Goal: Transaction & Acquisition: Purchase product/service

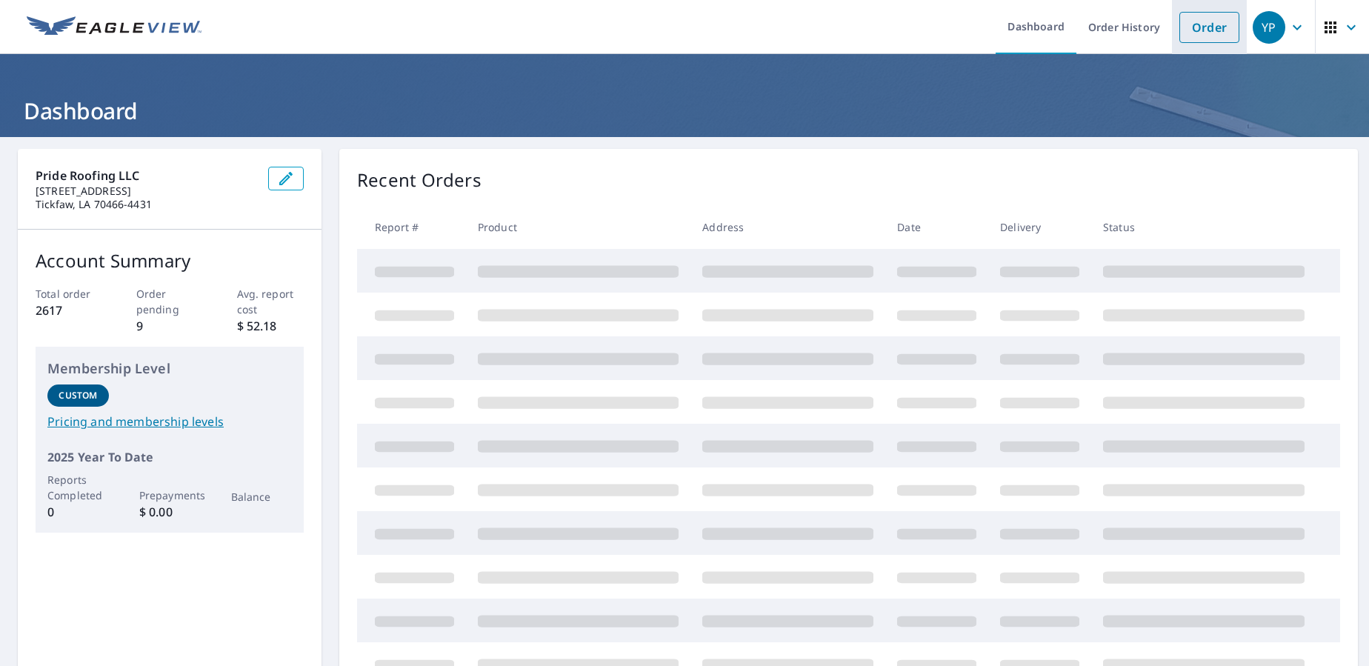
click at [1200, 27] on link "Order" at bounding box center [1209, 27] width 60 height 31
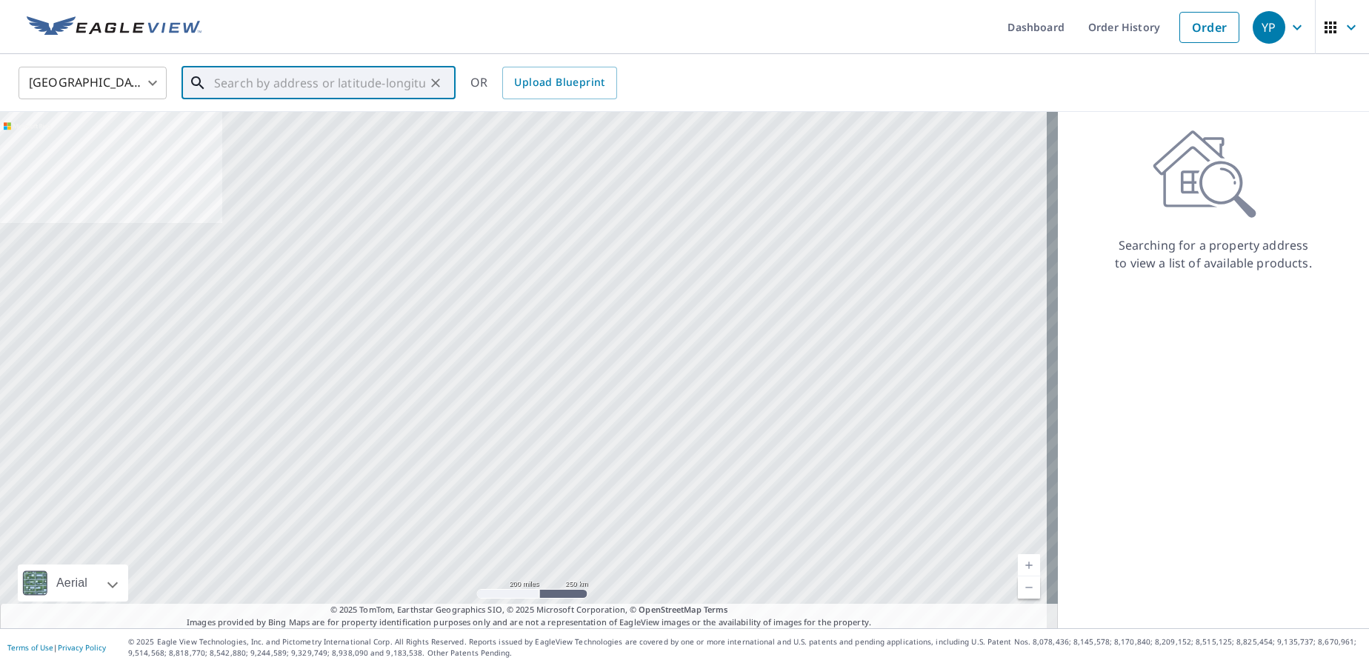
click at [244, 93] on input "text" at bounding box center [319, 82] width 211 height 41
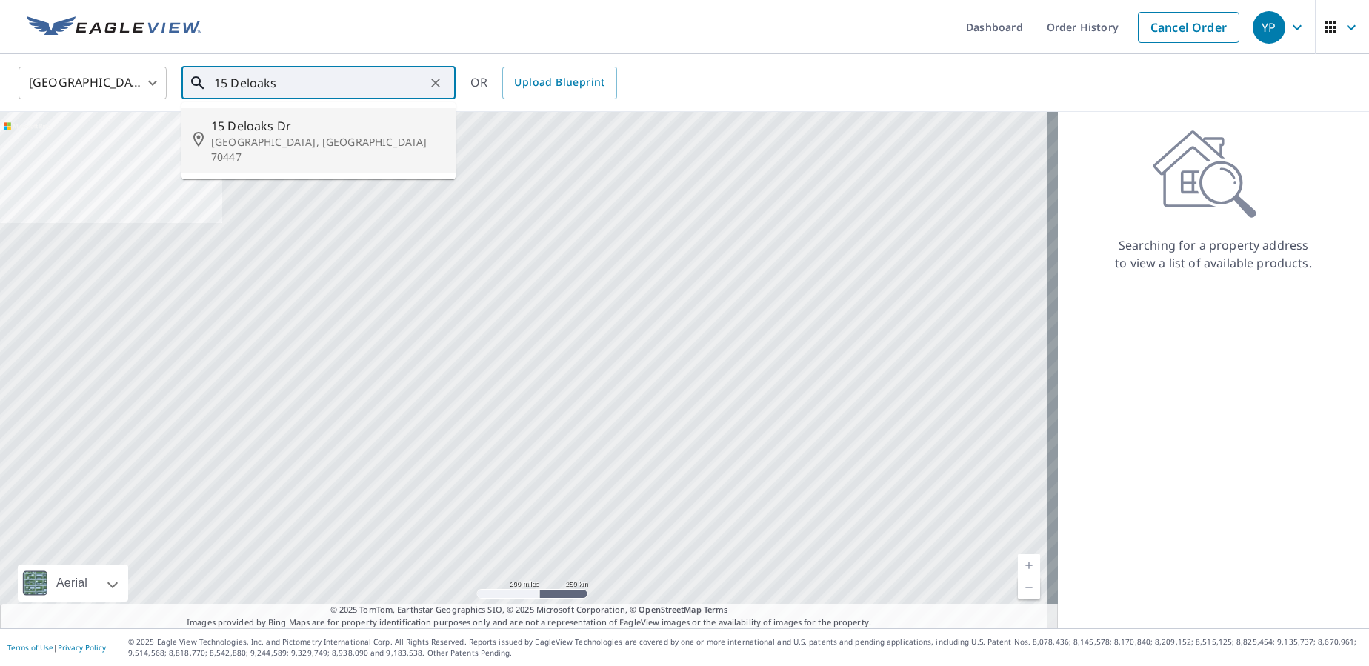
click at [267, 124] on span "15 Deloaks Dr" at bounding box center [327, 126] width 233 height 18
type input "[STREET_ADDRESS][PERSON_NAME]"
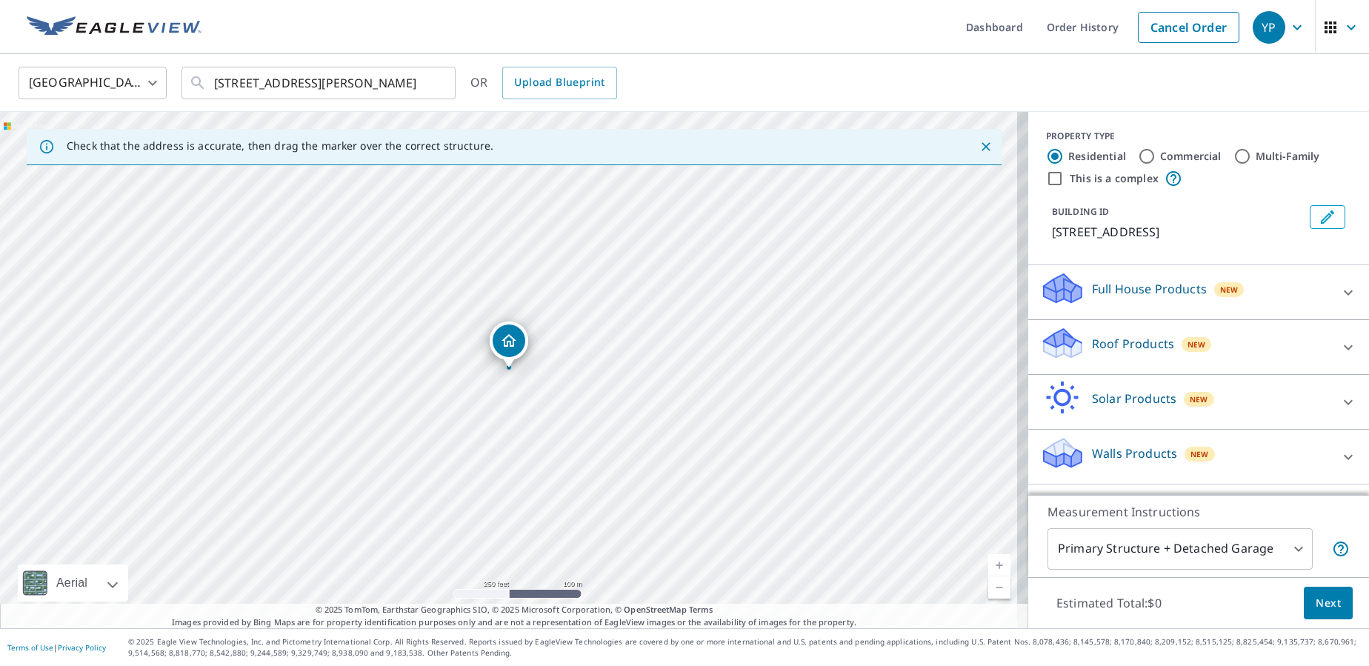
click at [1111, 357] on div "Roof Products New" at bounding box center [1185, 347] width 290 height 42
click at [1053, 399] on div "Premium $24.25 - $75.5" at bounding box center [1198, 389] width 317 height 42
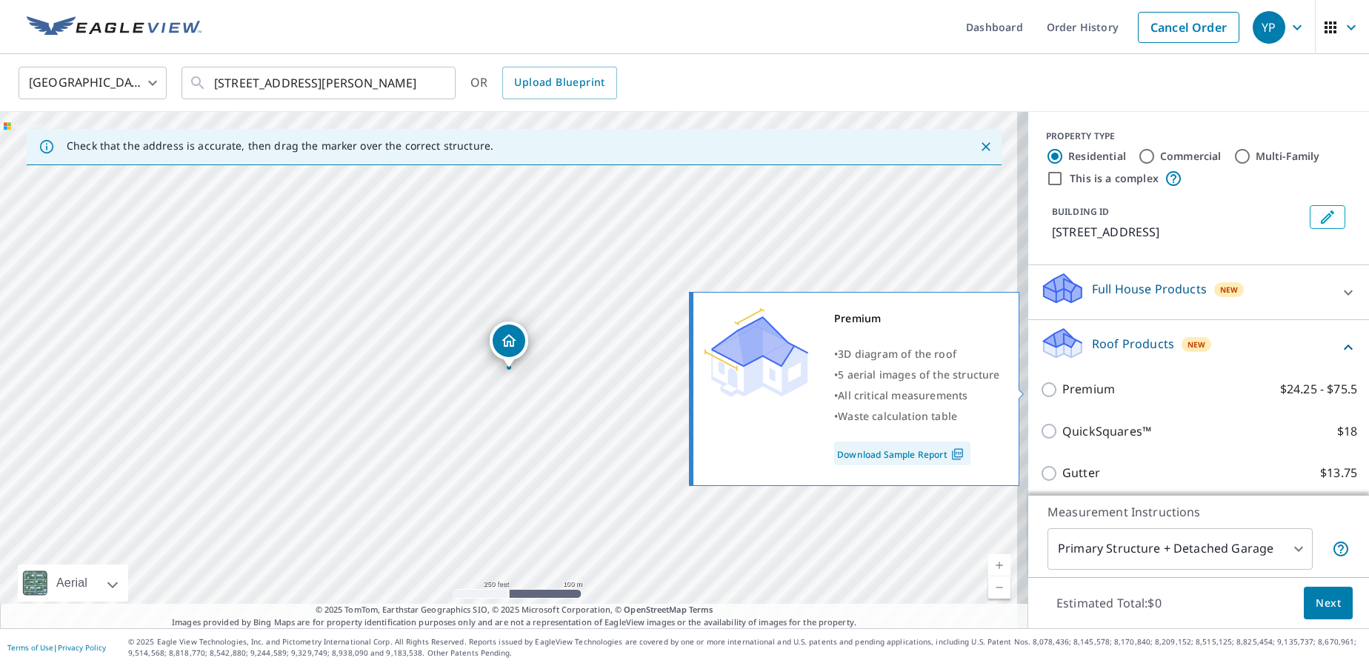
click at [1040, 390] on input "Premium $24.25 - $75.5" at bounding box center [1051, 390] width 22 height 18
checkbox input "true"
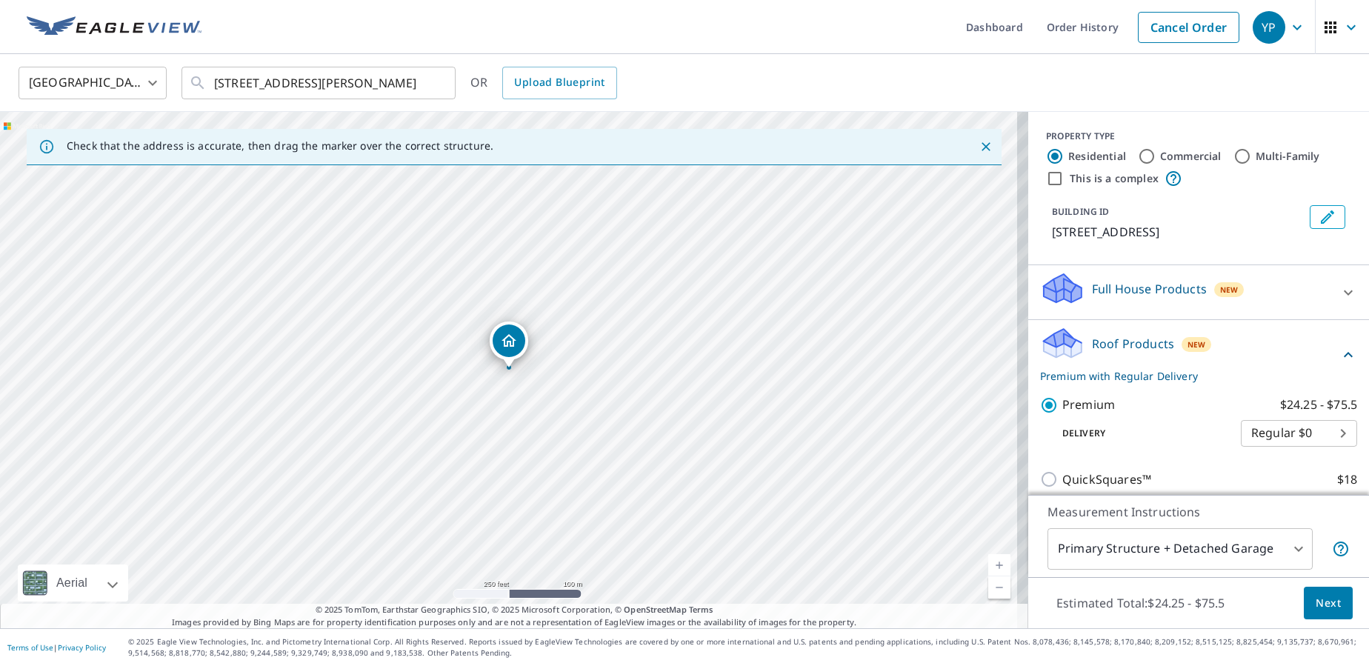
click at [1316, 602] on span "Next" at bounding box center [1328, 603] width 25 height 19
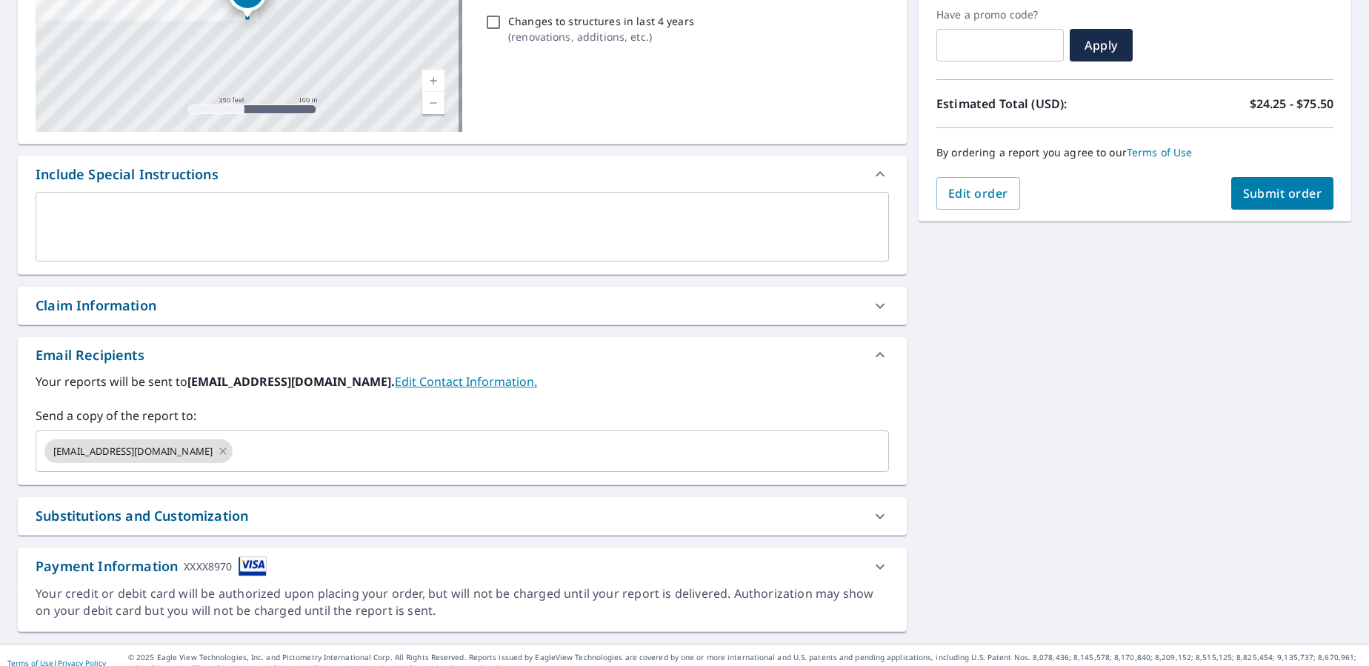
scroll to position [267, 0]
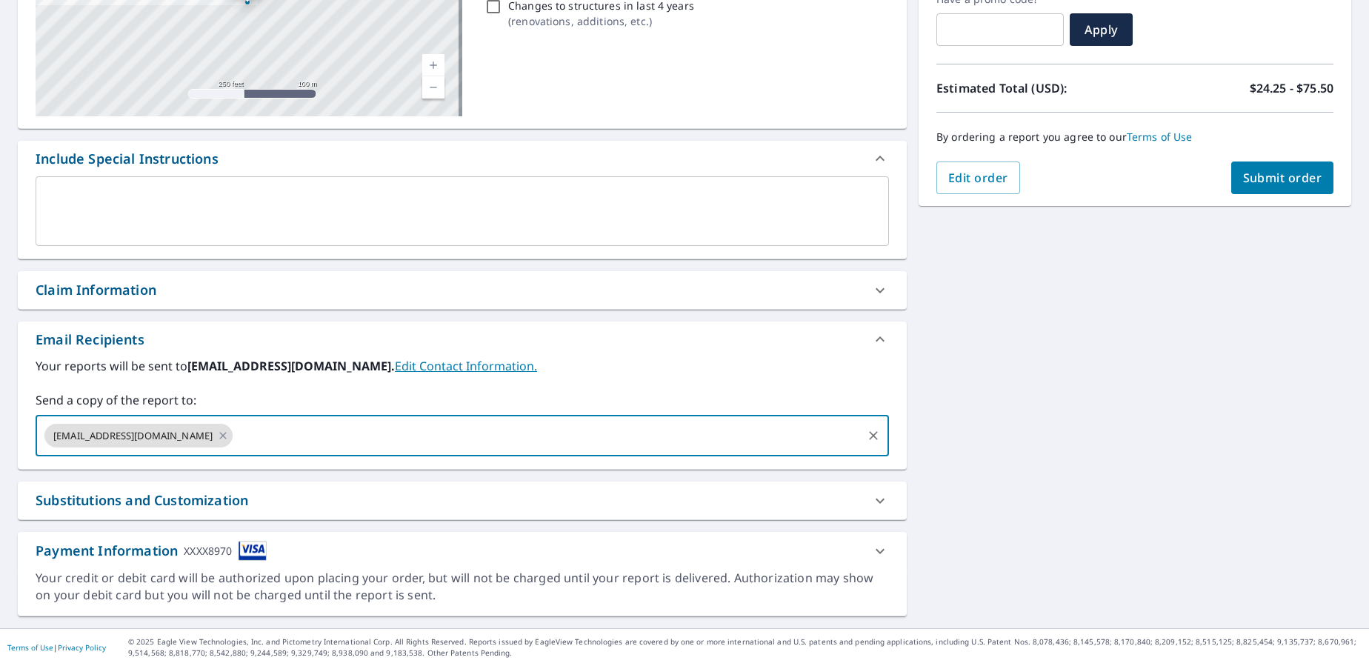
click at [309, 433] on input "text" at bounding box center [547, 435] width 625 height 28
type input "[PERSON_NAME][EMAIL_ADDRESS][DOMAIN_NAME]"
checkbox input "true"
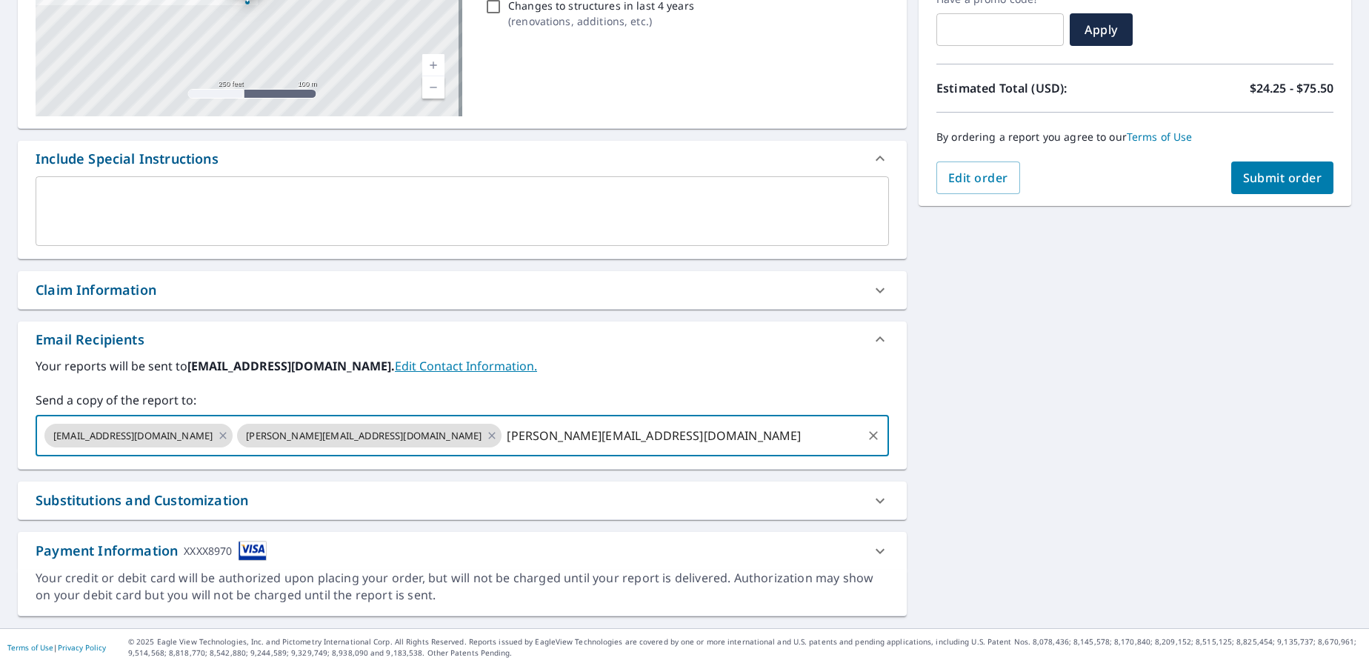
type input "[PERSON_NAME][EMAIL_ADDRESS][DOMAIN_NAME]"
click at [1243, 176] on span "Submit order" at bounding box center [1282, 178] width 79 height 16
checkbox input "true"
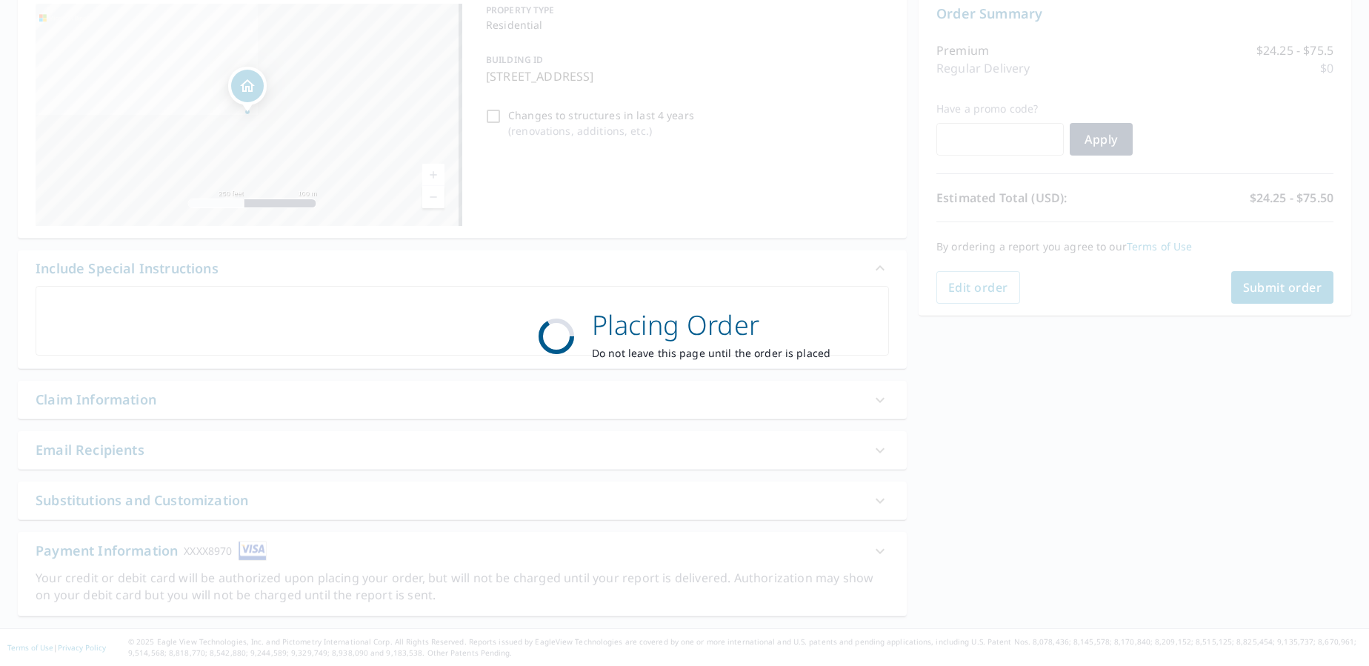
scroll to position [157, 0]
